Goal: Transaction & Acquisition: Purchase product/service

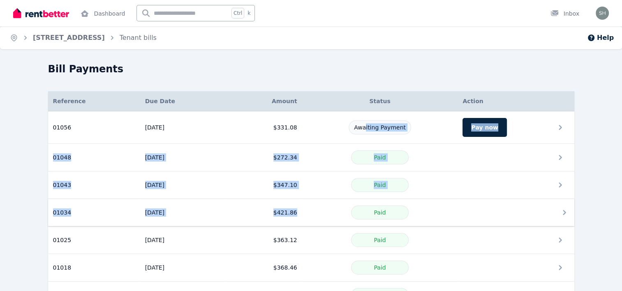
drag, startPoint x: 0, startPoint y: 0, endPoint x: 477, endPoint y: 198, distance: 516.5
click at [316, 120] on tbody "01056 Reference: 01056 Due date: [DATE] Amount: $331.08 Status: Awaiting Paymen…" at bounding box center [311, 223] width 526 height 225
click at [481, 123] on button "Pay now" at bounding box center [484, 127] width 44 height 19
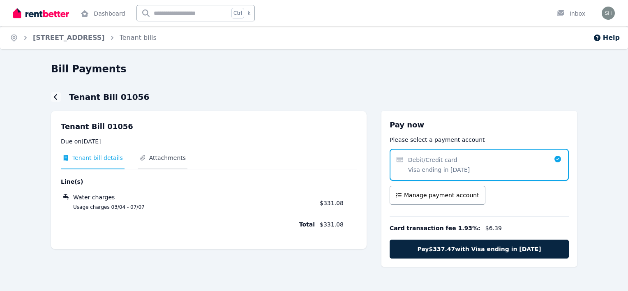
click at [163, 159] on span "Attachments" at bounding box center [167, 158] width 37 height 8
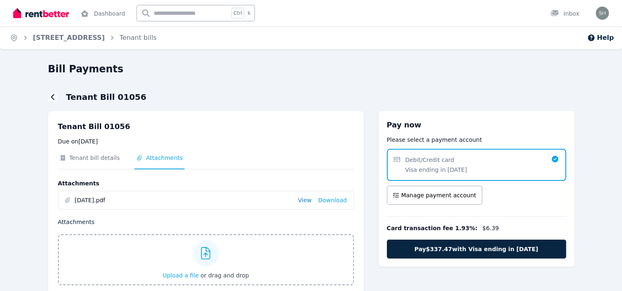
click at [304, 198] on link "View" at bounding box center [305, 200] width 14 height 8
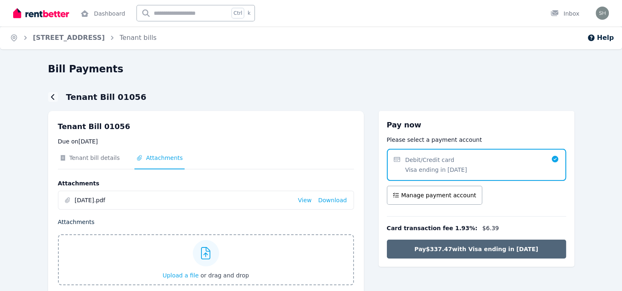
click at [482, 251] on span "Pay $337.47 with Visa ending in [DATE]" at bounding box center [476, 249] width 124 height 8
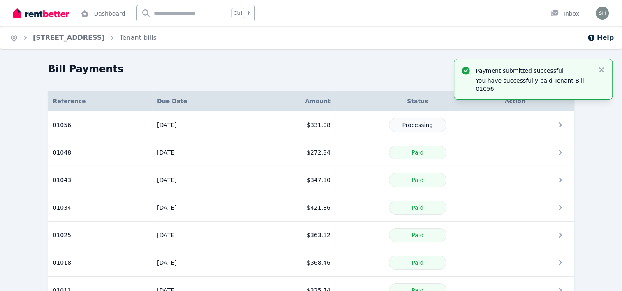
click at [27, 39] on icon "Breadcrumb" at bounding box center [25, 38] width 8 height 8
click at [572, 15] on div "Inbox" at bounding box center [564, 13] width 29 height 8
